Goal: Transaction & Acquisition: Purchase product/service

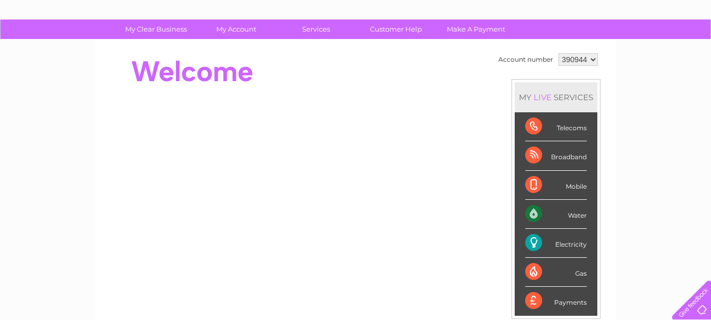
scroll to position [53, 0]
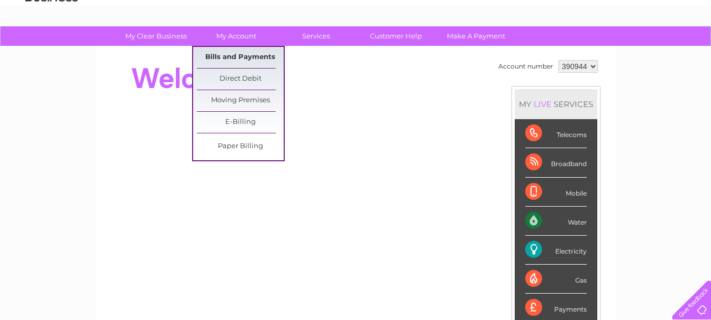
click at [236, 52] on link "Bills and Payments" at bounding box center [240, 57] width 87 height 21
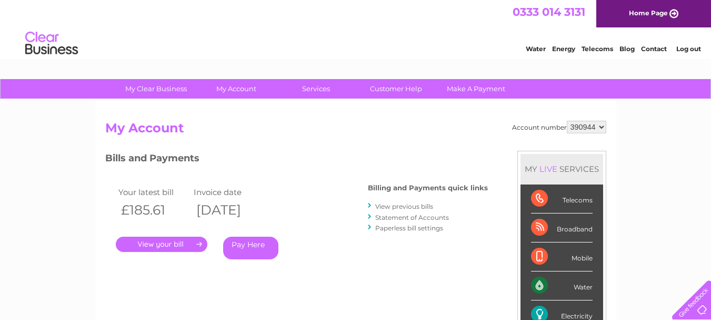
click at [164, 241] on link "." at bounding box center [162, 243] width 92 height 15
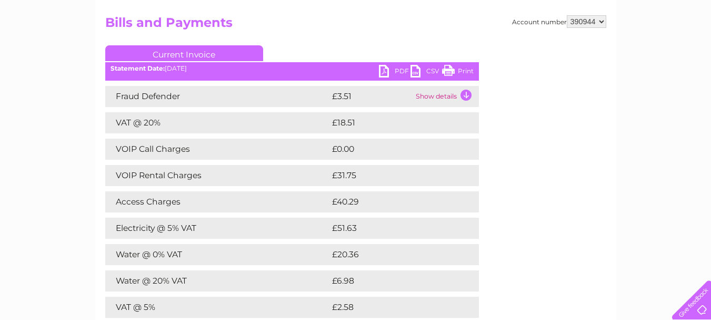
scroll to position [158, 0]
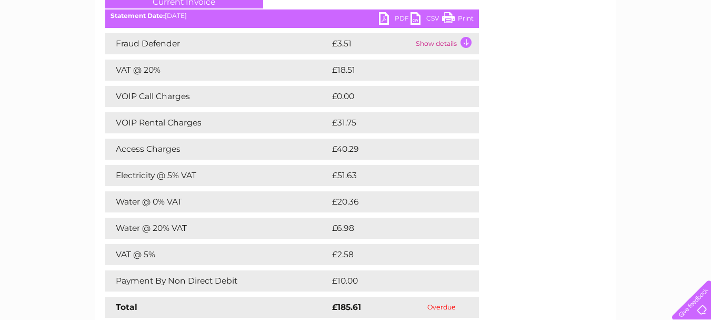
click at [321, 143] on tr "Access Charges £40.29" at bounding box center [292, 148] width 374 height 21
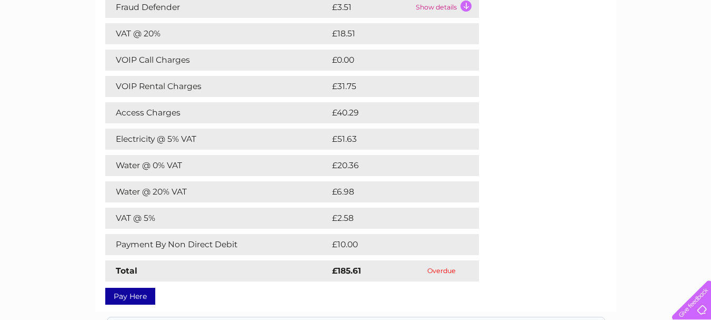
scroll to position [211, 0]
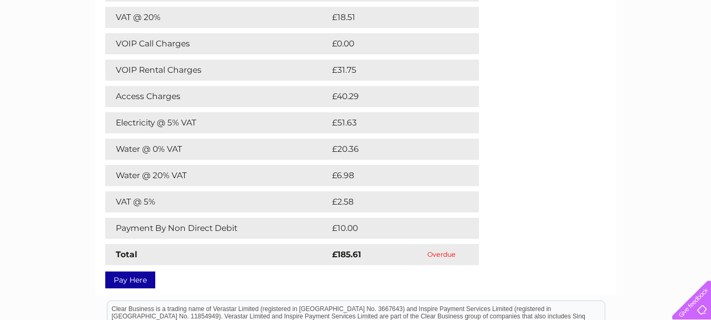
drag, startPoint x: 458, startPoint y: 254, endPoint x: 419, endPoint y: 253, distance: 39.5
click at [419, 253] on td "Overdue" at bounding box center [442, 254] width 74 height 21
click at [409, 261] on td "Overdue" at bounding box center [442, 254] width 74 height 21
click at [141, 281] on link "Pay Here" at bounding box center [130, 279] width 50 height 17
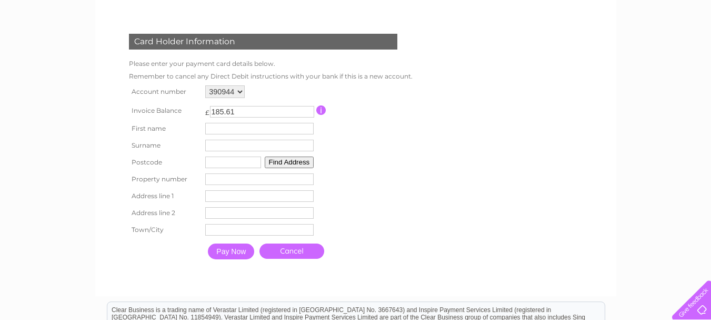
scroll to position [158, 0]
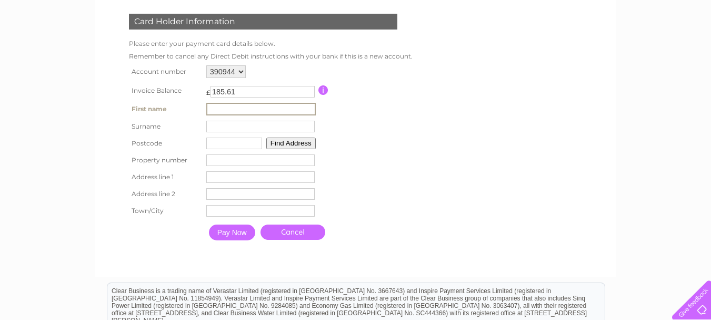
click at [300, 107] on input "text" at bounding box center [261, 109] width 110 height 13
type input "Linda"
type input "Grindley"
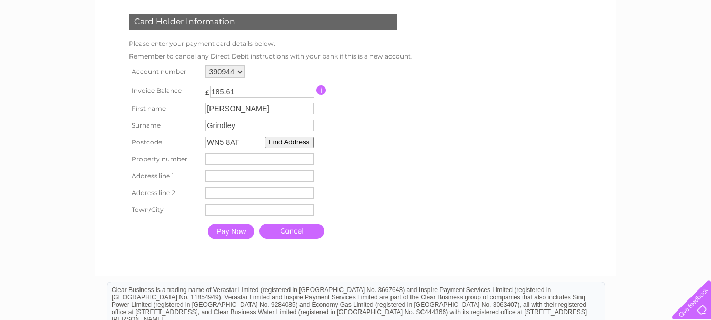
click at [246, 143] on input "WN5 8AT" at bounding box center [233, 142] width 56 height 12
type input "WN5 8NA"
click at [285, 141] on button "Find Address" at bounding box center [289, 142] width 49 height 12
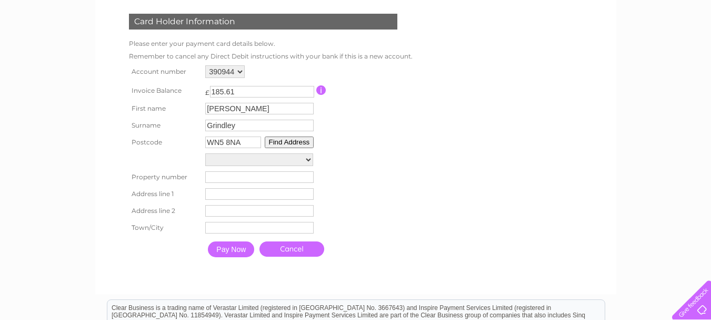
click at [300, 160] on select "Traffic Signals, Orrell Gardens Street Record, Orrell Gardens Electricity Sub S…" at bounding box center [259, 159] width 108 height 13
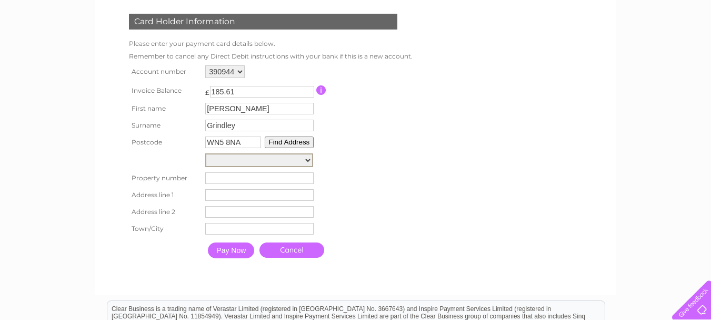
select select "30,Orrell Gardens,,Wigan"
click at [205, 153] on select "Traffic Signals, Orrell Gardens Street Record, Orrell Gardens Electricity Sub S…" at bounding box center [259, 160] width 108 height 14
type input "30"
type input "Orrell Gardens"
type input "Wigan"
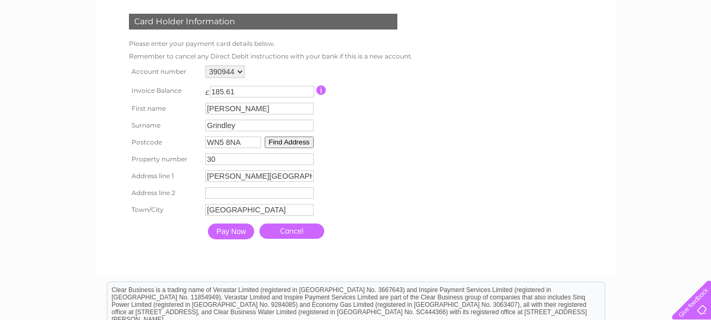
click at [237, 233] on input "Pay Now" at bounding box center [231, 231] width 46 height 16
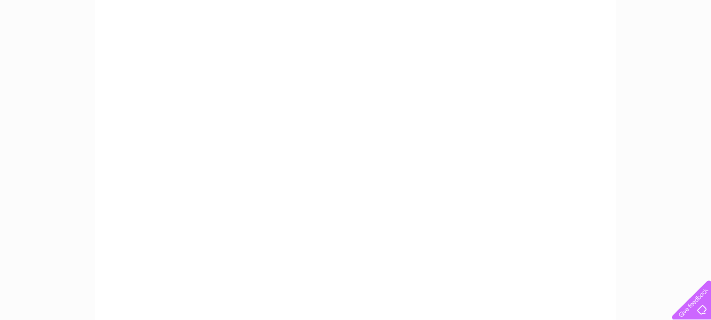
scroll to position [211, 0]
